Goal: Information Seeking & Learning: Learn about a topic

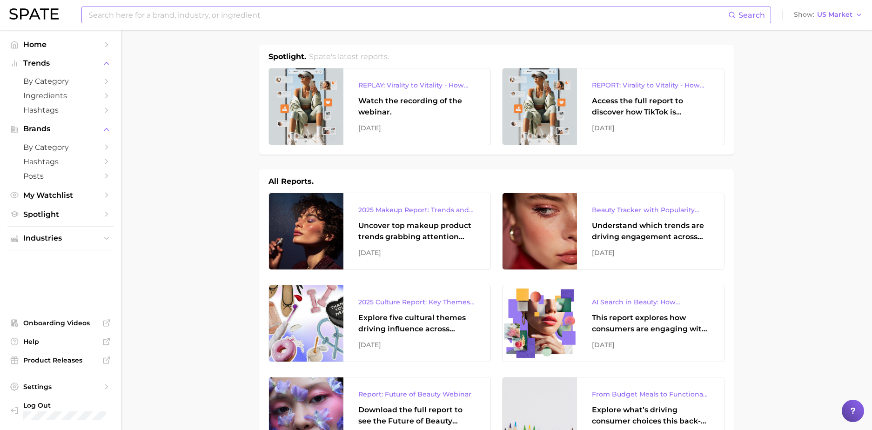
click at [129, 18] on input at bounding box center [408, 15] width 641 height 16
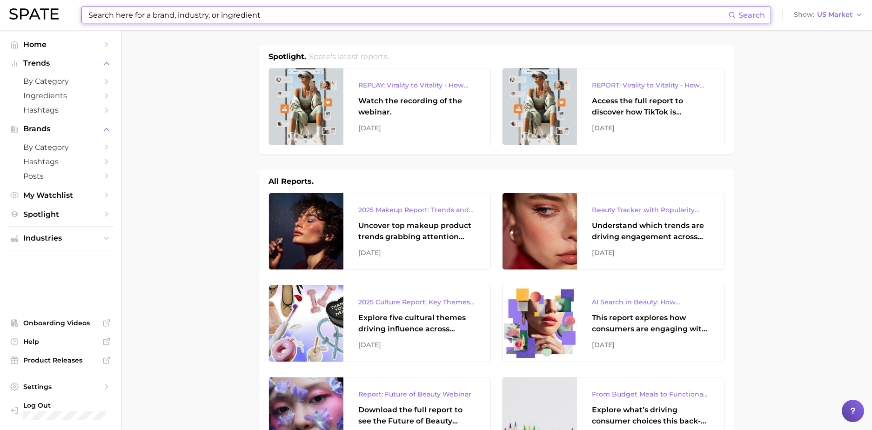
click at [97, 17] on input at bounding box center [408, 15] width 641 height 16
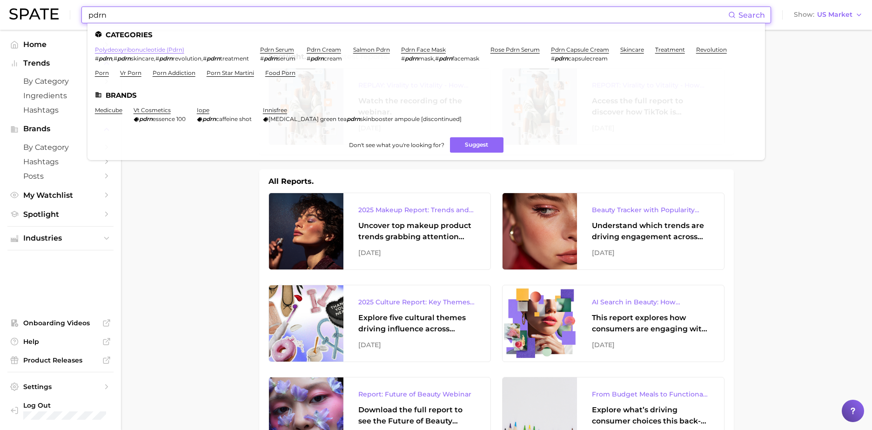
type input "pdrn"
click at [137, 47] on link "polydeoxyribonucleotide (pdrn)" at bounding box center [139, 49] width 89 height 7
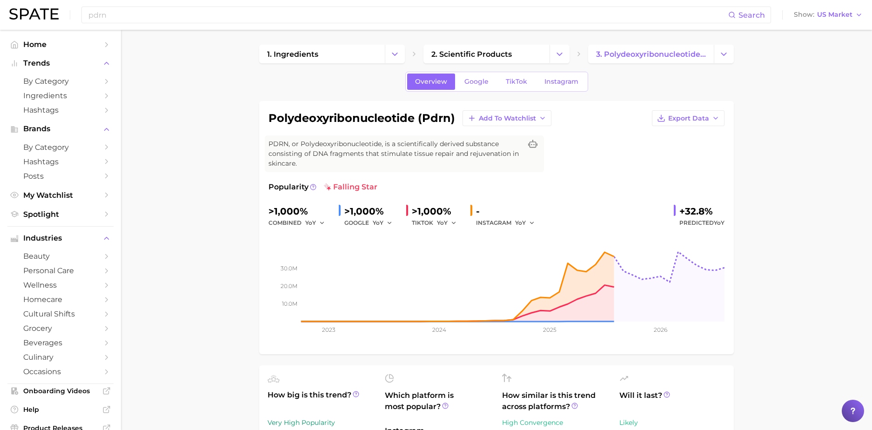
click at [448, 90] on div "Overview Google TikTok Instagram" at bounding box center [496, 82] width 183 height 20
click at [448, 86] on link "TikTok" at bounding box center [516, 82] width 37 height 16
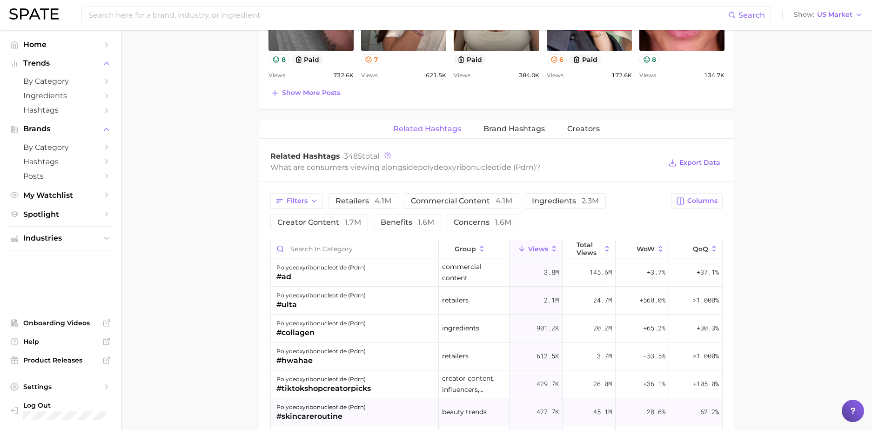
scroll to position [835, 0]
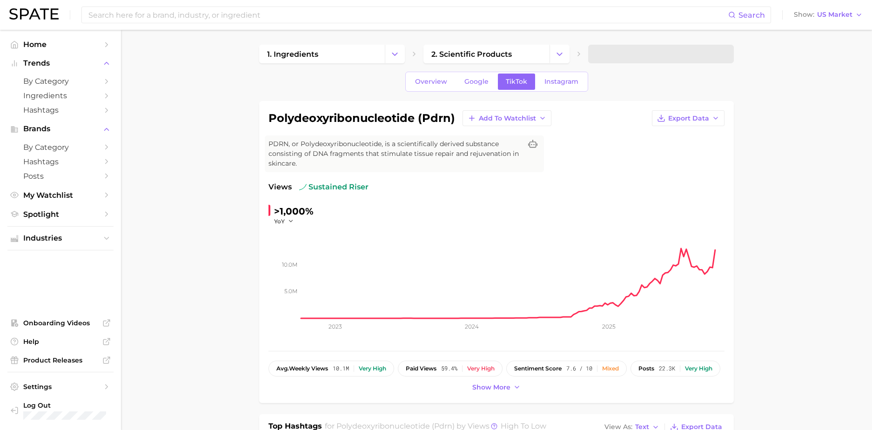
type input "pdrn"
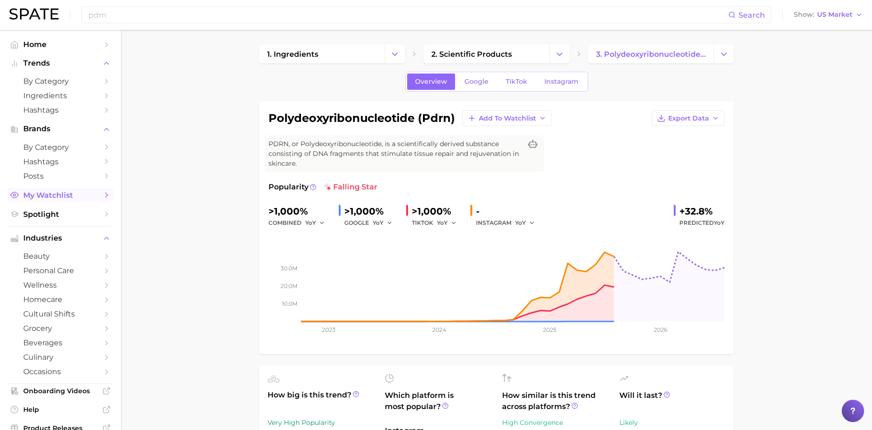
click at [65, 200] on link "My Watchlist" at bounding box center [60, 195] width 106 height 14
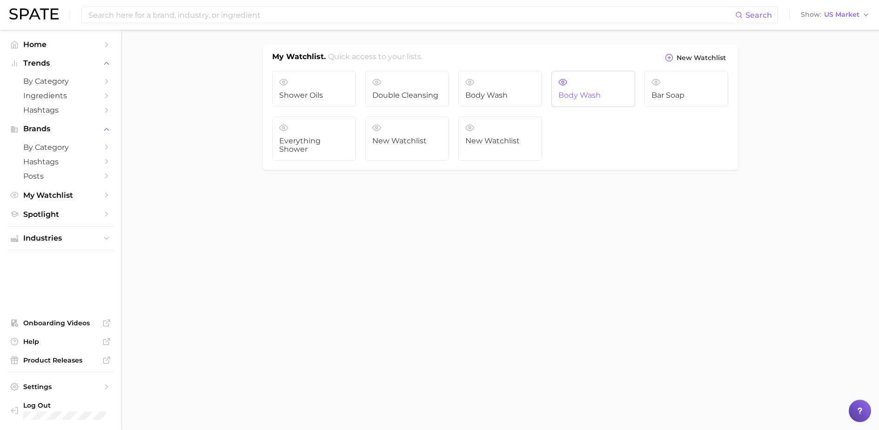
click at [594, 94] on span "Body wash" at bounding box center [594, 95] width 70 height 8
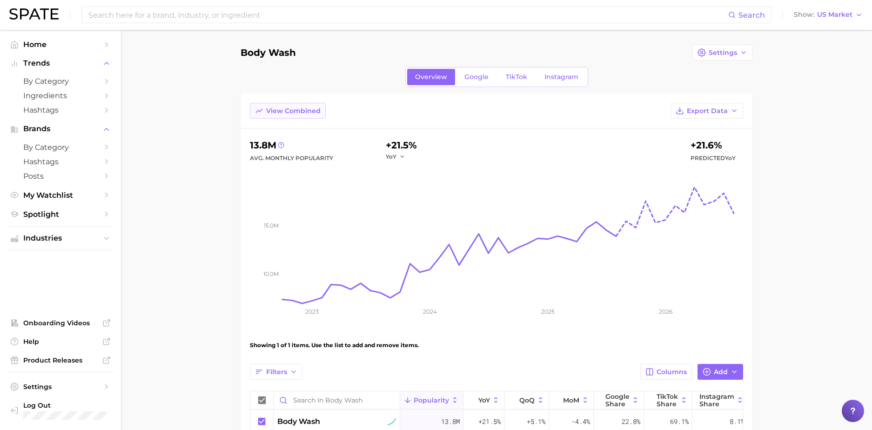
click at [283, 112] on span "View Combined" at bounding box center [293, 111] width 54 height 8
click at [315, 115] on button "View Separated" at bounding box center [287, 111] width 75 height 16
click at [379, 110] on div "View Combined Export Data" at bounding box center [497, 116] width 512 height 26
click at [524, 84] on link "TikTok" at bounding box center [516, 77] width 37 height 16
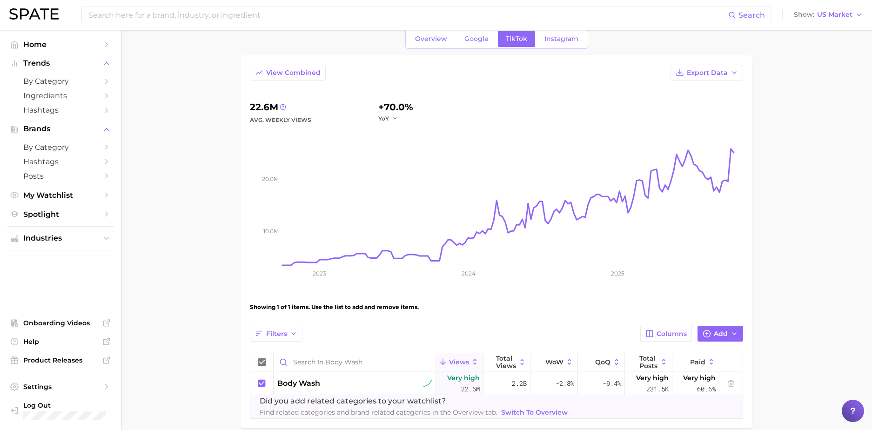
scroll to position [83, 0]
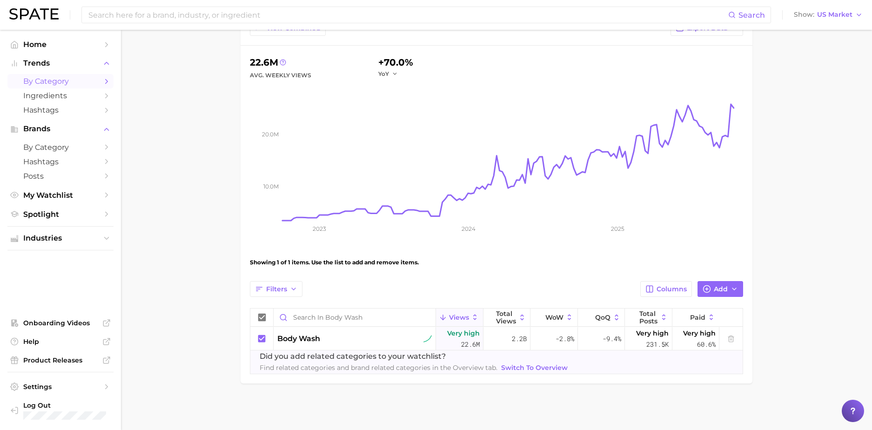
click at [86, 81] on span "by Category" at bounding box center [60, 81] width 74 height 9
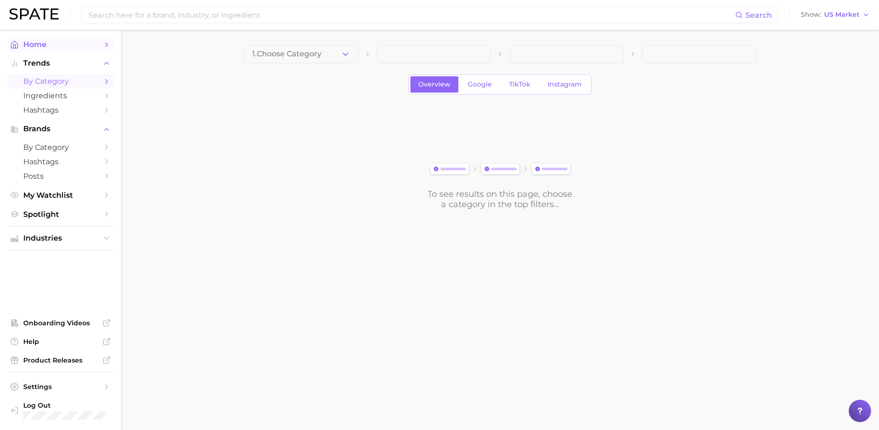
click at [85, 47] on span "Home" at bounding box center [60, 44] width 74 height 9
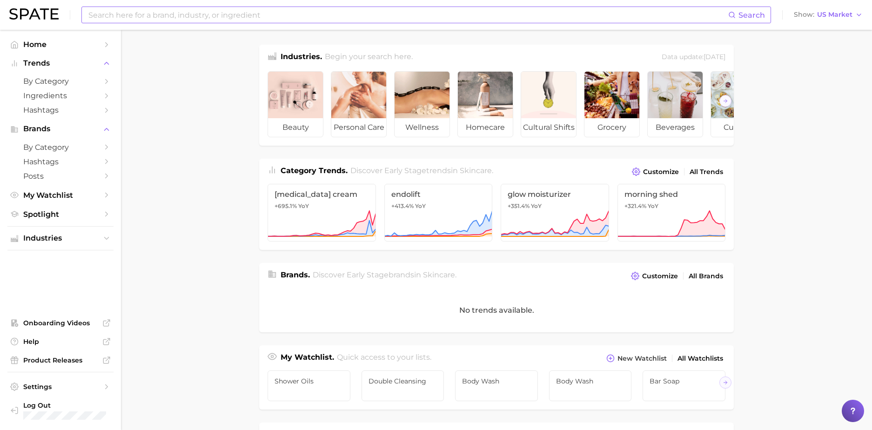
click at [301, 19] on input at bounding box center [408, 15] width 641 height 16
type input "body"
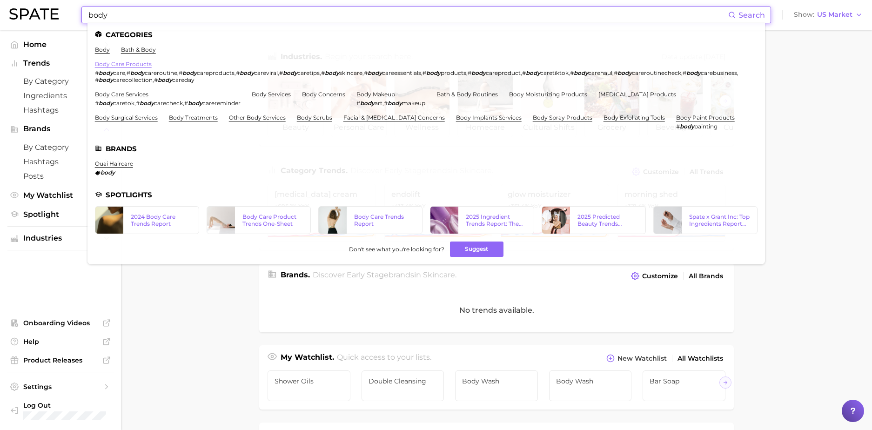
click at [109, 62] on link "body care products" at bounding box center [123, 64] width 57 height 7
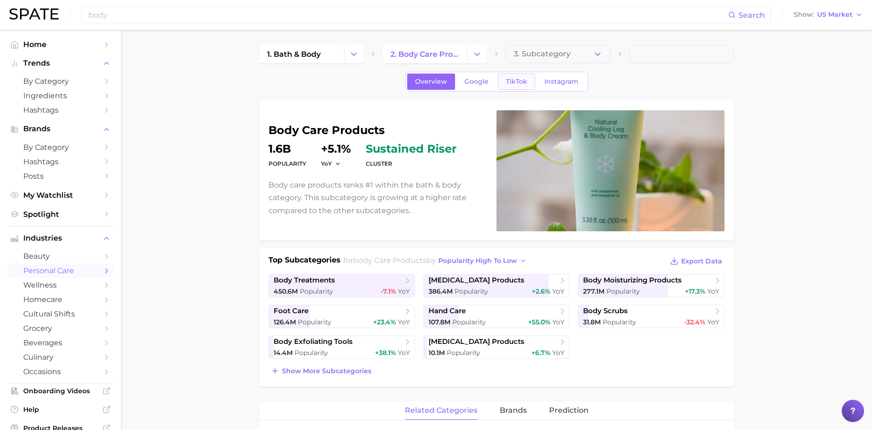
click at [511, 87] on link "TikTok" at bounding box center [516, 82] width 37 height 16
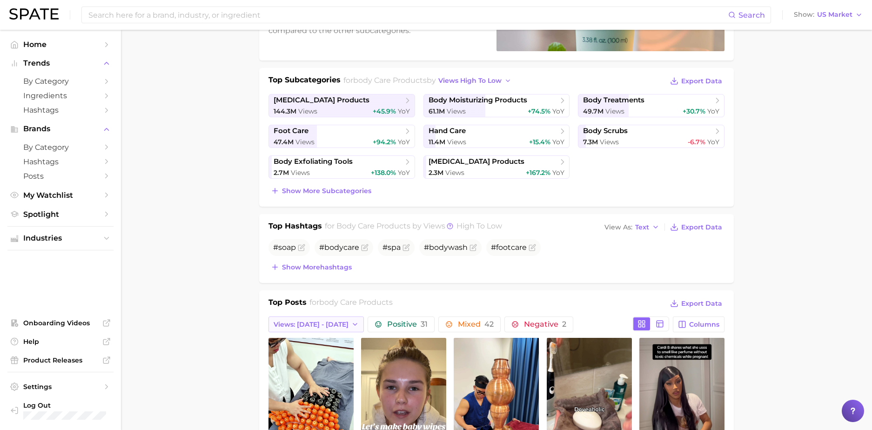
click at [337, 330] on button "Views: [DATE] - [DATE]" at bounding box center [316, 325] width 95 height 16
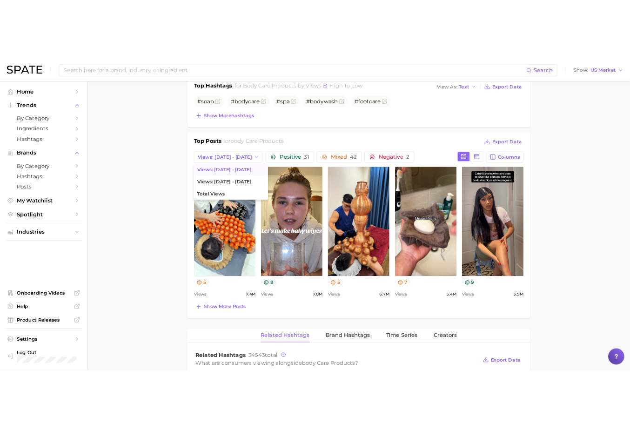
scroll to position [374, 0]
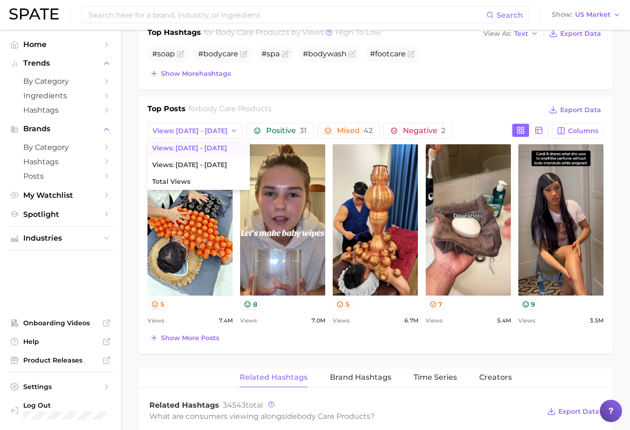
click at [522, 94] on div "body care products Views 401.6m YoY +48.8% cluster sustained riser Body care pr…" at bounding box center [375, 40] width 475 height 627
